Goal: Information Seeking & Learning: Learn about a topic

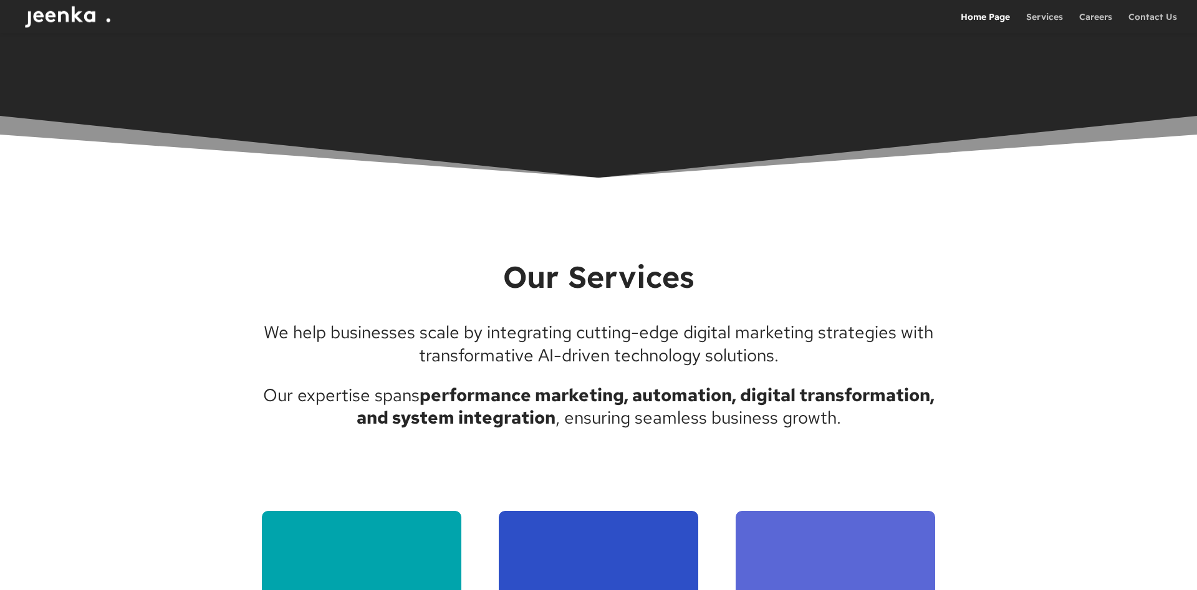
scroll to position [1653, 0]
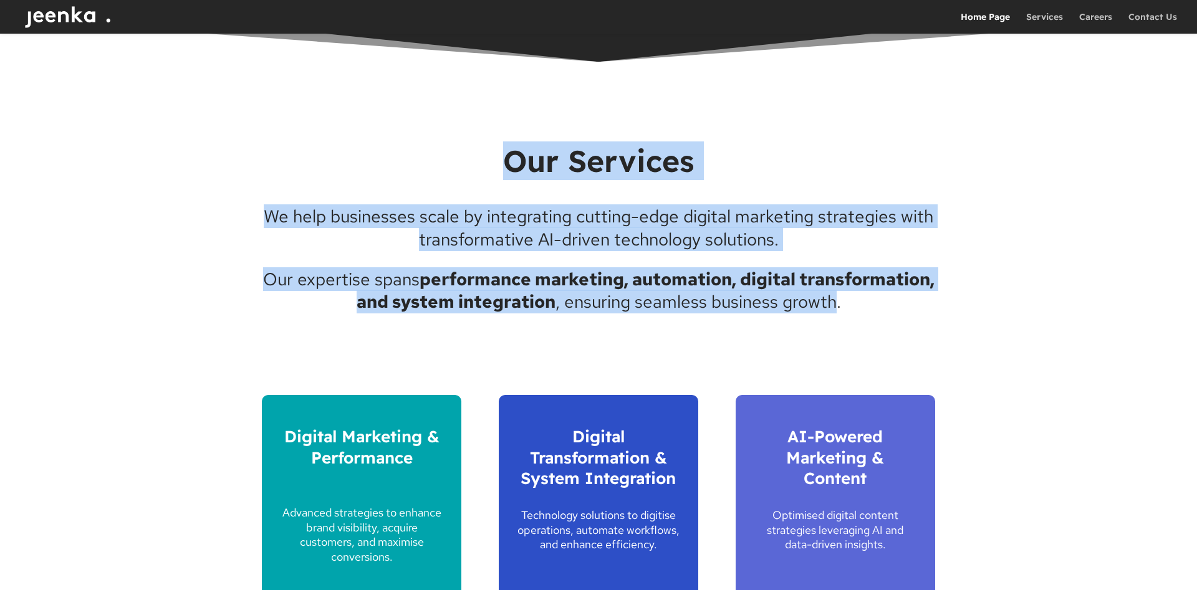
drag, startPoint x: 257, startPoint y: 210, endPoint x: 904, endPoint y: 305, distance: 654.5
click at [904, 305] on div "Our Services We help businesses scale by integrating cutting-edge digital marke…" at bounding box center [598, 416] width 1197 height 708
click at [627, 265] on p "We help businesses scale by integrating cutting-edge digital marketing strategi…" at bounding box center [598, 236] width 673 height 63
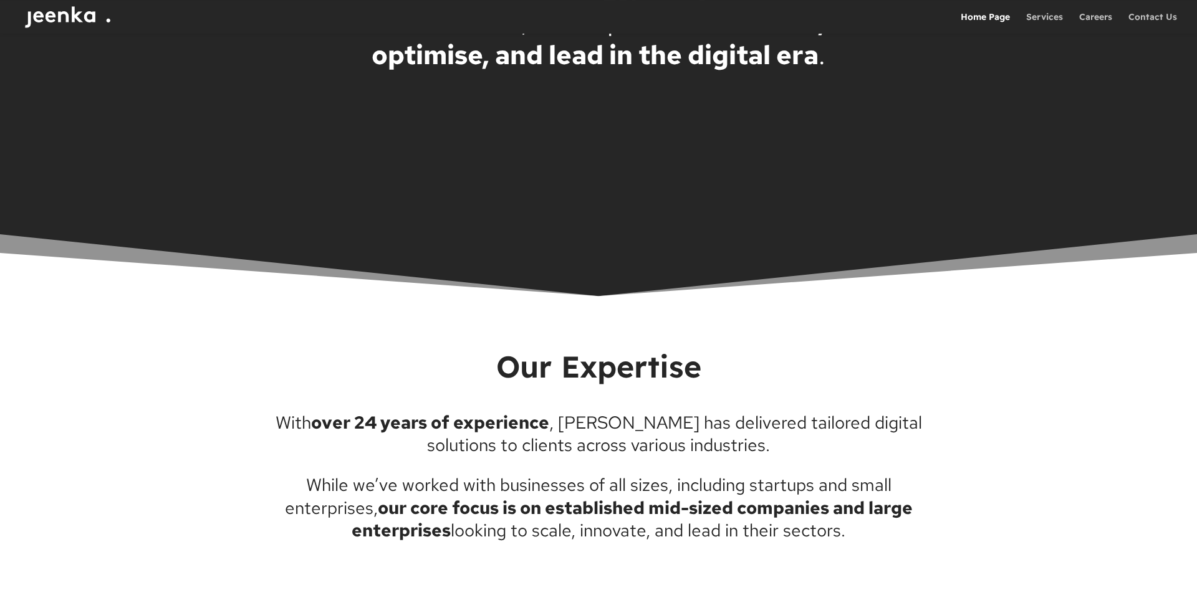
scroll to position [2733, 0]
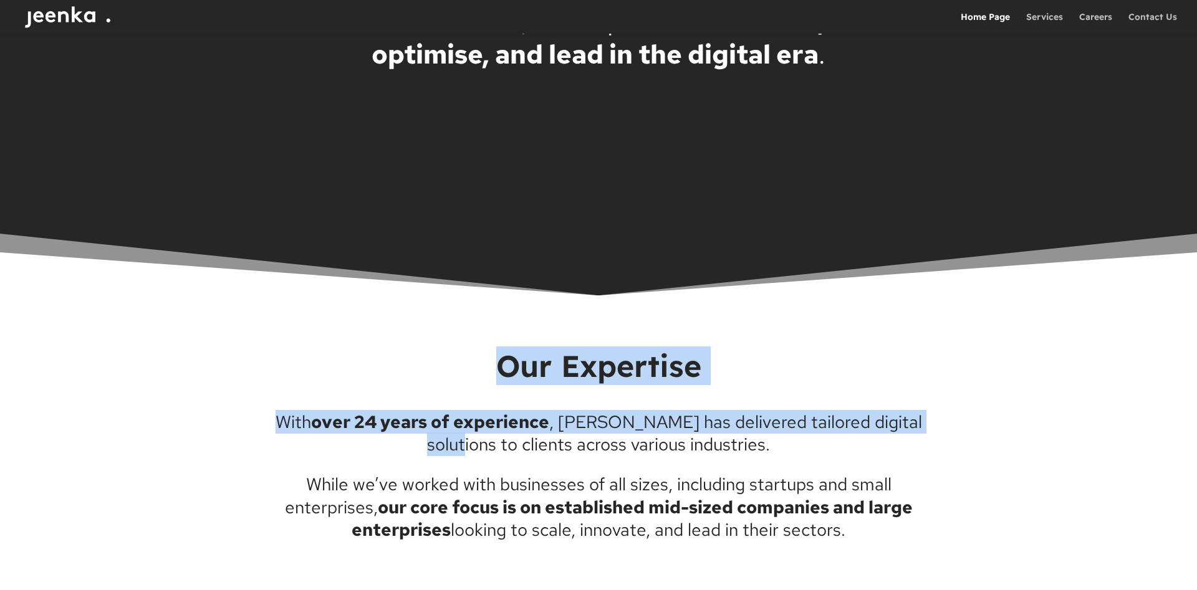
drag, startPoint x: 501, startPoint y: 374, endPoint x: 925, endPoint y: 421, distance: 427.1
click at [925, 421] on div "Our Expertise With over 24 years of experience , [PERSON_NAME] has delivered ta…" at bounding box center [598, 444] width 673 height 194
drag, startPoint x: 748, startPoint y: 439, endPoint x: 201, endPoint y: 373, distance: 550.5
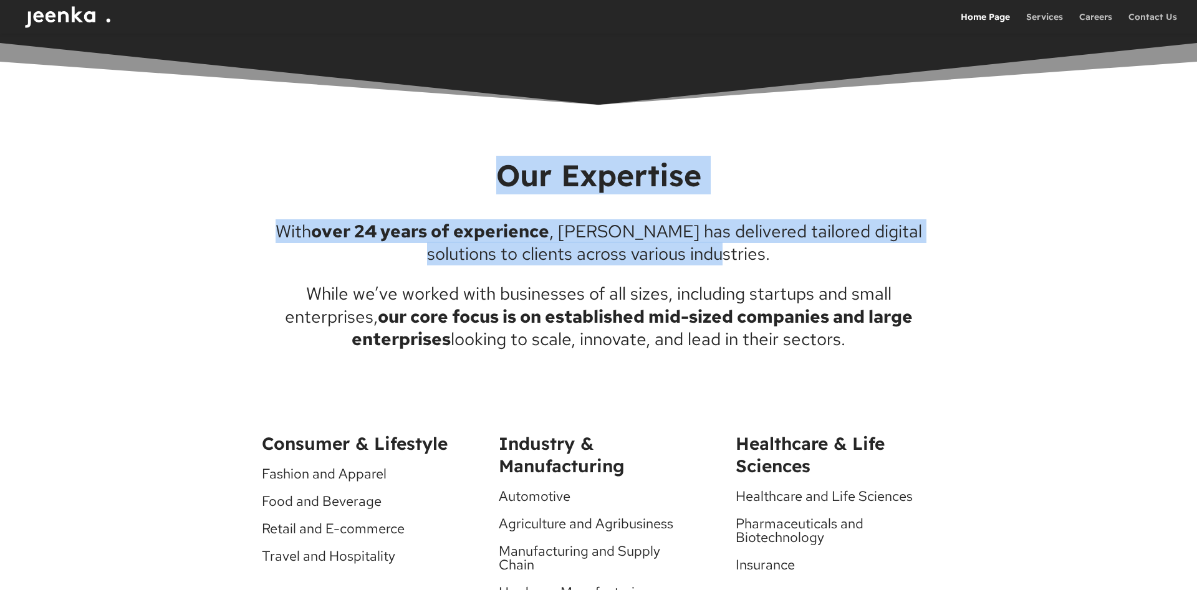
drag, startPoint x: 865, startPoint y: 342, endPoint x: 375, endPoint y: 256, distance: 497.5
click at [375, 256] on div "With over 24 years of experience , [PERSON_NAME] has delivered tailored digital…" at bounding box center [598, 285] width 673 height 131
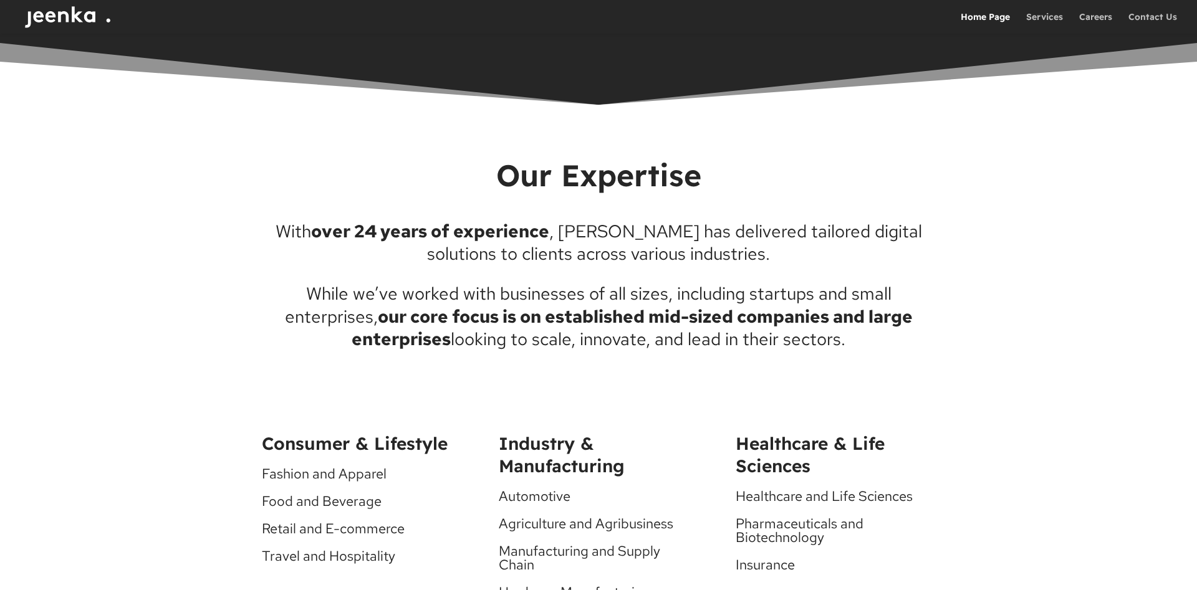
click at [254, 189] on div "Our Expertise With over 24 years of experience , [PERSON_NAME] has delivered ta…" at bounding box center [598, 593] width 1197 height 976
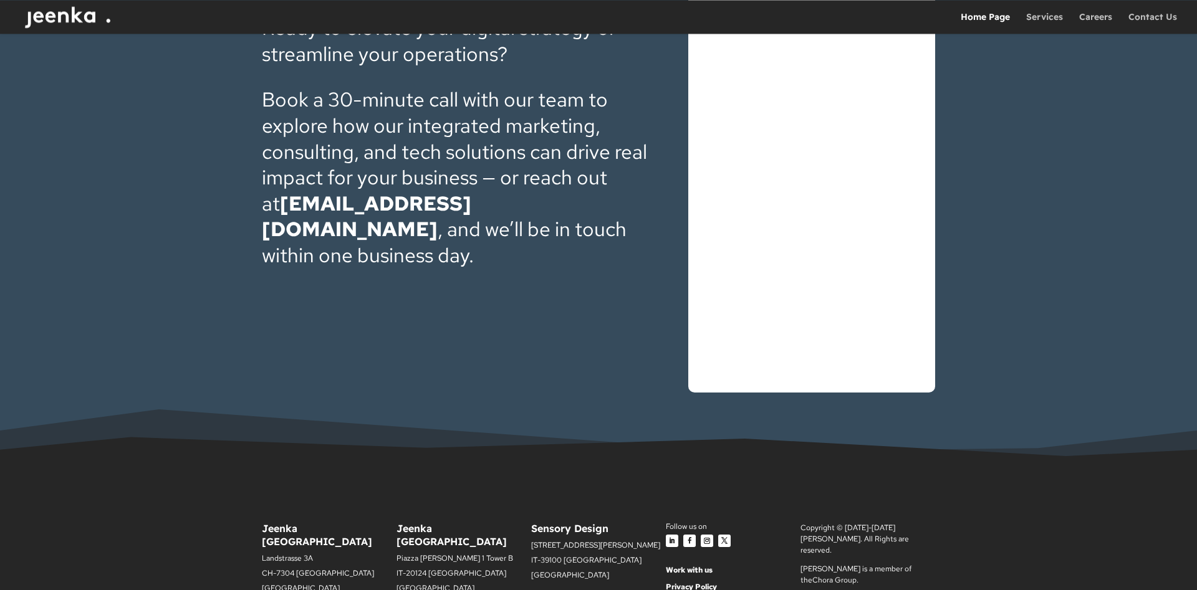
scroll to position [4186, 0]
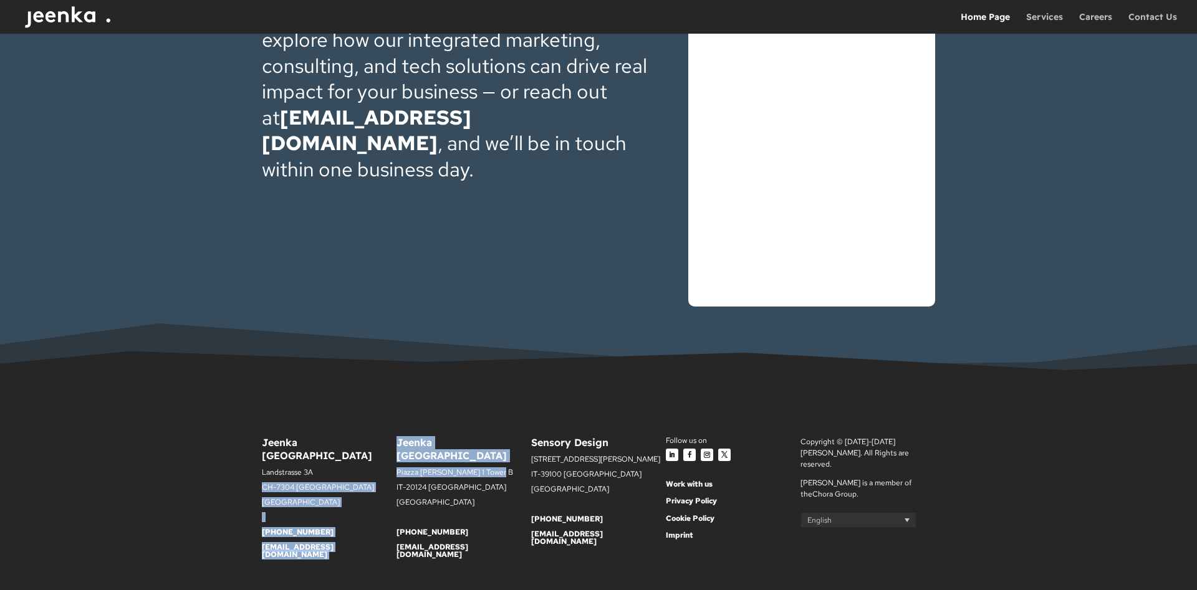
drag, startPoint x: 395, startPoint y: 442, endPoint x: 490, endPoint y: 446, distance: 96.1
click at [490, 446] on div "Jeenka [GEOGRAPHIC_DATA] [STREET_ADDRESS] [PHONE_NUMBER] [EMAIL_ADDRESS][DOMAIN…" at bounding box center [598, 503] width 673 height 168
click at [479, 469] on p "Piazza [PERSON_NAME] 1 Tower B" at bounding box center [463, 476] width 135 height 15
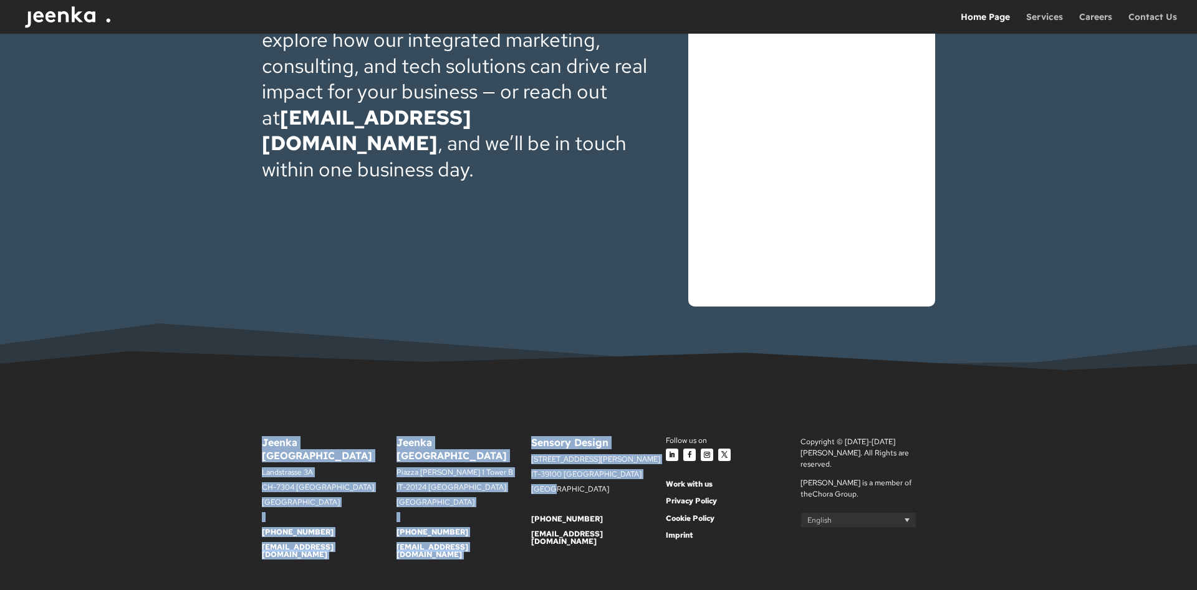
drag, startPoint x: 548, startPoint y: 475, endPoint x: 229, endPoint y: 421, distance: 324.3
click at [229, 421] on div "Jeenka [GEOGRAPHIC_DATA] [STREET_ADDRESS] [PHONE_NUMBER] [EMAIL_ADDRESS][DOMAIN…" at bounding box center [598, 504] width 1197 height 236
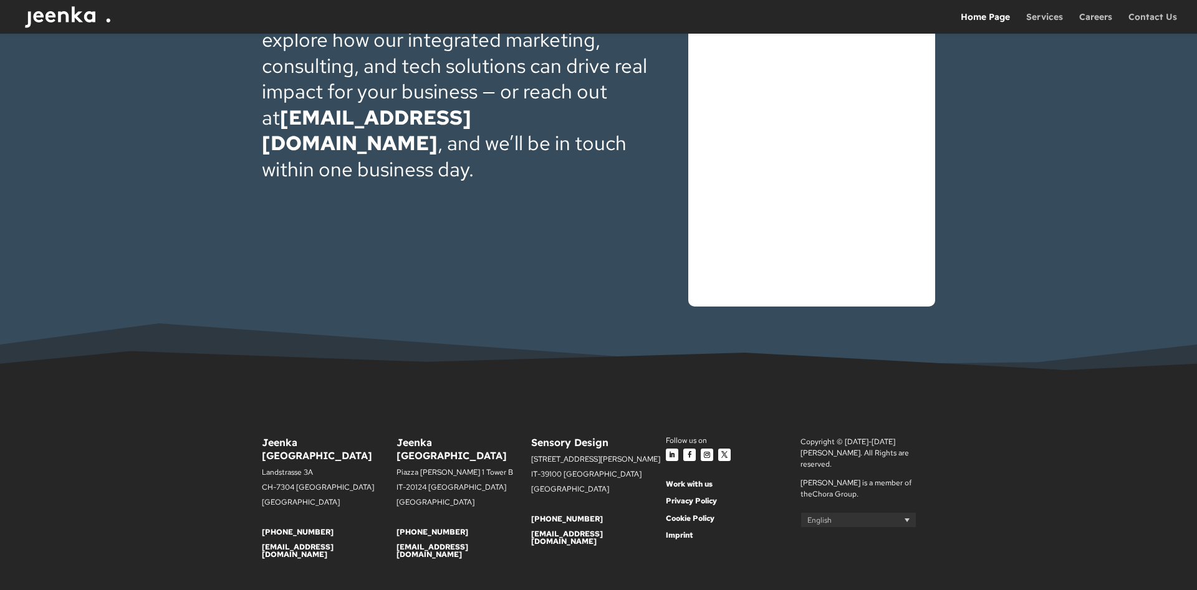
click at [363, 386] on div "Jeenka [GEOGRAPHIC_DATA] [STREET_ADDRESS] [PHONE_NUMBER] [EMAIL_ADDRESS][DOMAIN…" at bounding box center [598, 504] width 1197 height 236
drag, startPoint x: 421, startPoint y: 484, endPoint x: 274, endPoint y: 417, distance: 160.9
click at [274, 419] on div "Jeenka [GEOGRAPHIC_DATA] [STREET_ADDRESS] [PHONE_NUMBER] [EMAIL_ADDRESS][DOMAIN…" at bounding box center [598, 503] width 673 height 168
click at [462, 386] on div "Jeenka [GEOGRAPHIC_DATA] [STREET_ADDRESS] [PHONE_NUMBER] [EMAIL_ADDRESS][DOMAIN…" at bounding box center [598, 504] width 1197 height 236
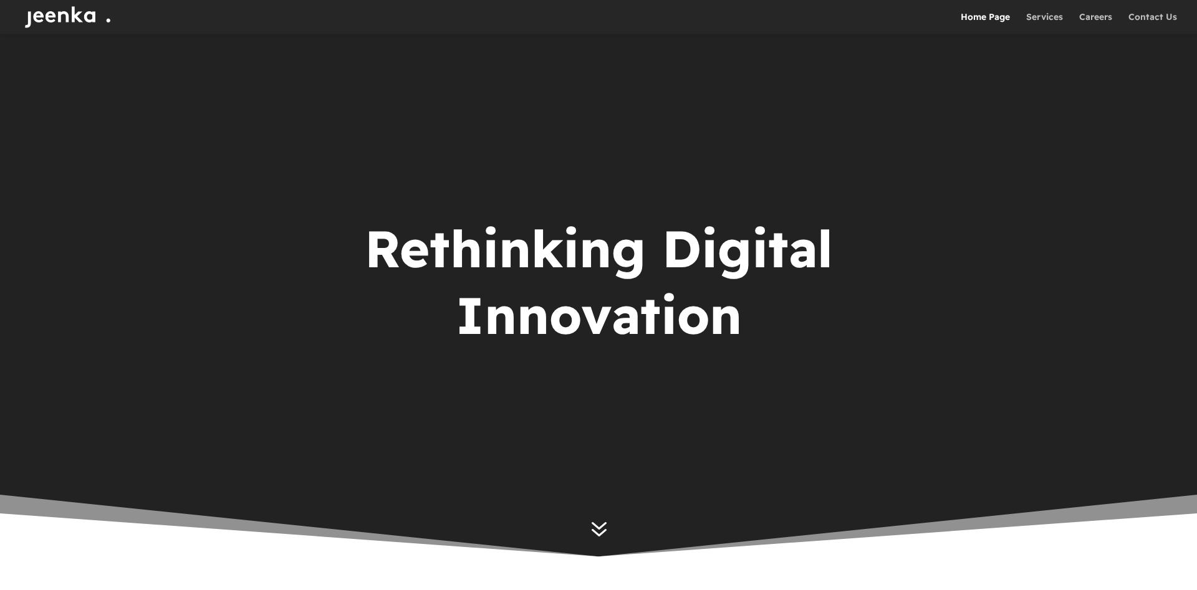
scroll to position [0, 0]
